Goal: Navigation & Orientation: Find specific page/section

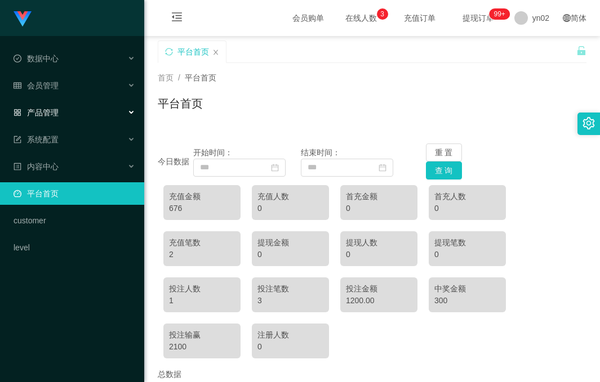
click at [71, 117] on div "产品管理" at bounding box center [72, 112] width 144 height 23
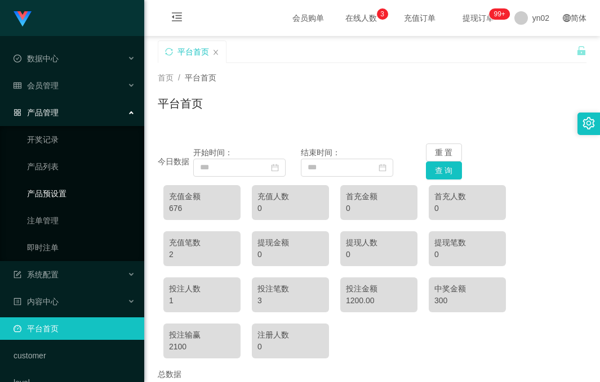
click at [72, 189] on link "产品预设置" at bounding box center [81, 193] width 108 height 23
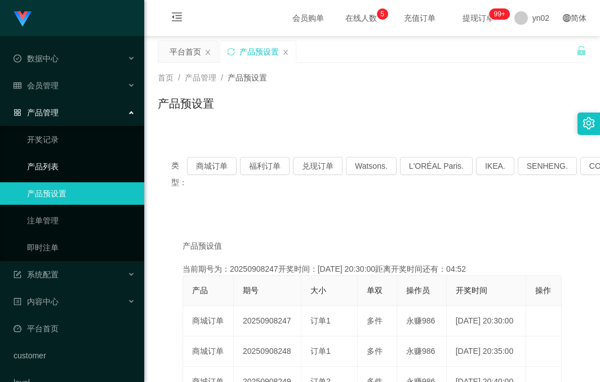
click at [88, 175] on link "产品列表" at bounding box center [81, 166] width 108 height 23
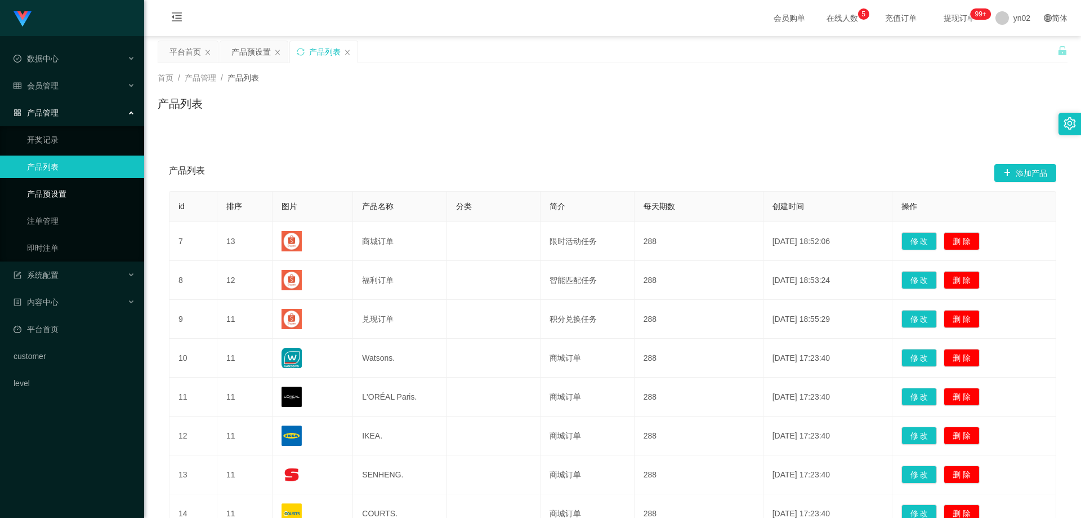
click at [77, 199] on link "产品预设置" at bounding box center [81, 193] width 108 height 23
